Goal: Task Accomplishment & Management: Manage account settings

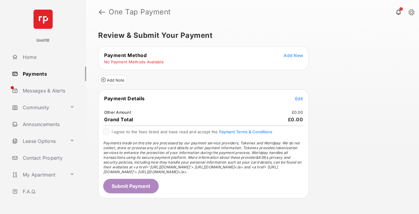
click at [293, 55] on span "Add New" at bounding box center [293, 55] width 19 height 5
